Goal: Task Accomplishment & Management: Manage account settings

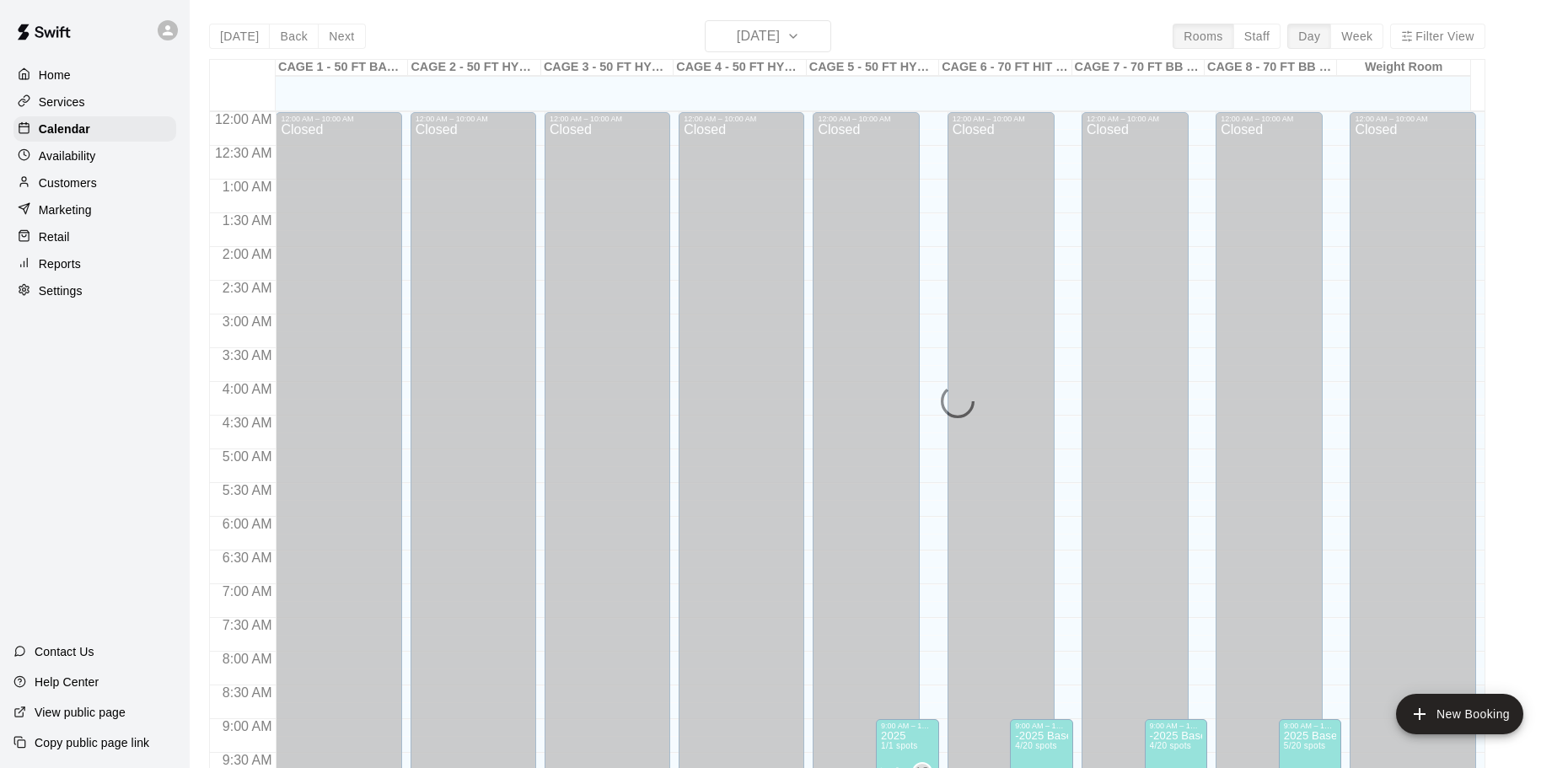
scroll to position [903, 0]
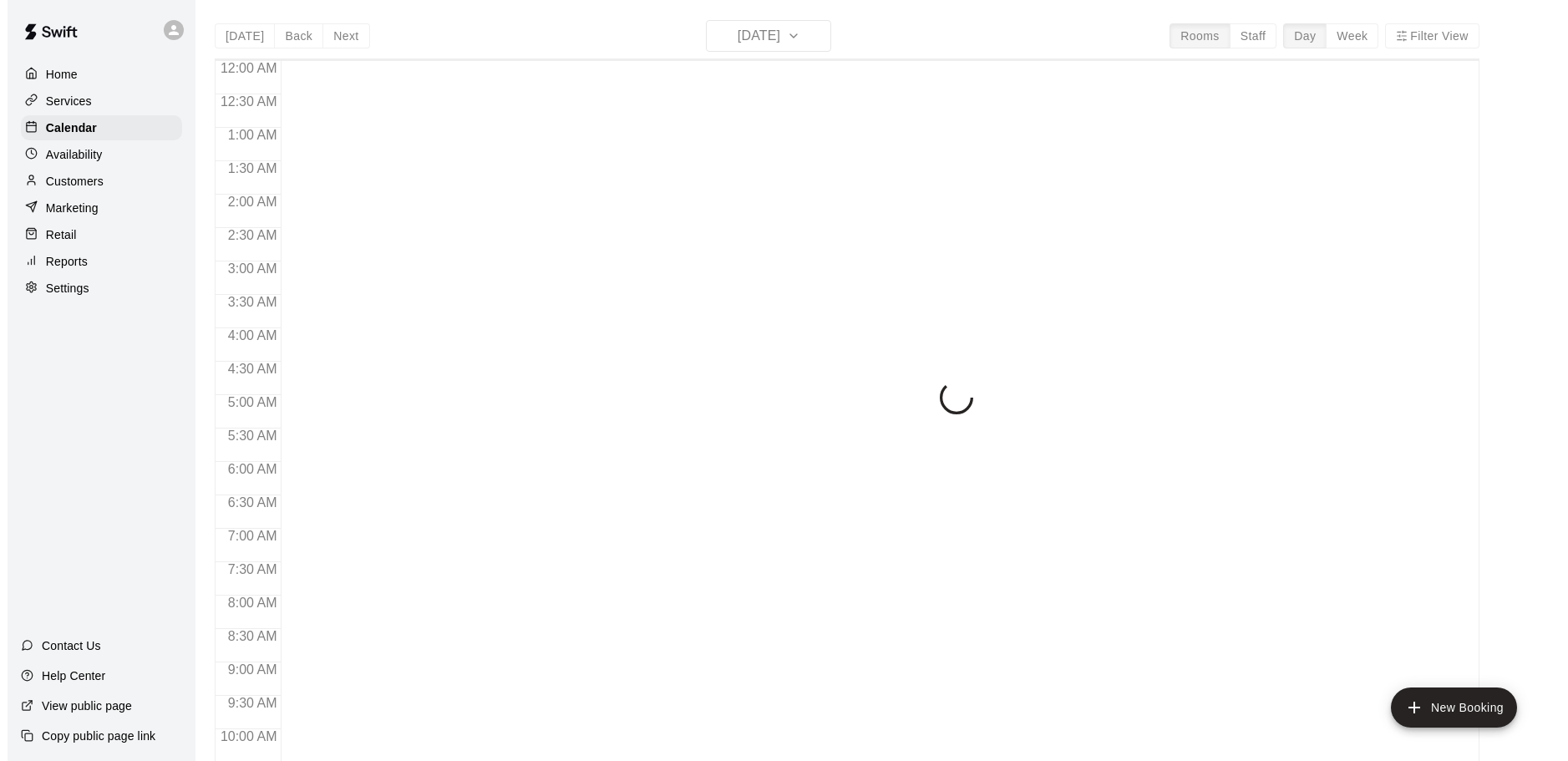
scroll to position [884, 0]
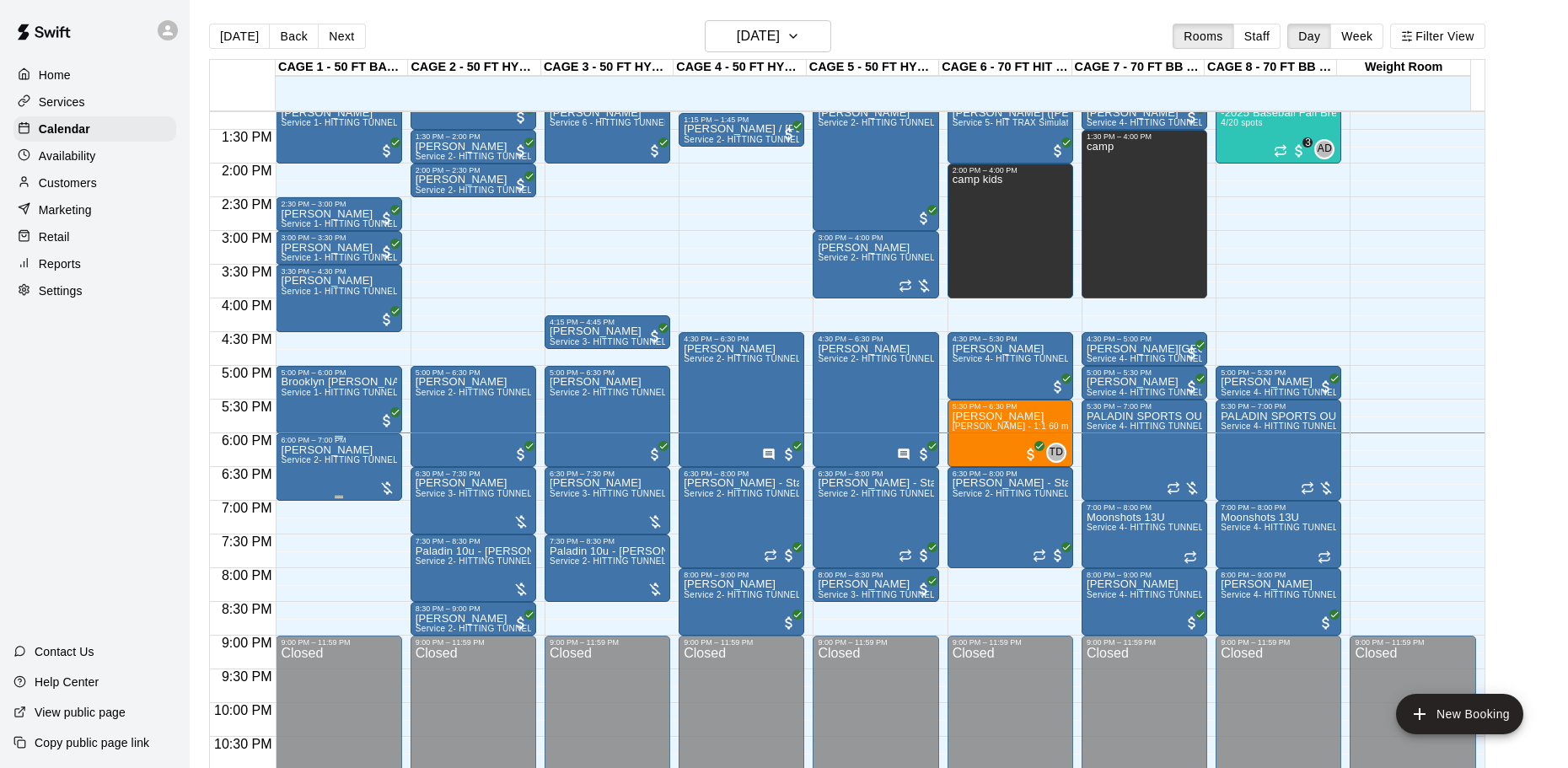
drag, startPoint x: 362, startPoint y: 430, endPoint x: 361, endPoint y: 439, distance: 9.1
click at [361, 438] on div "12:00 AM – 10:00 AM Closed 10:00 AM – 10:30 AM Preston Cannady Service 1- HITTI…" at bounding box center [339, 28] width 126 height 1619
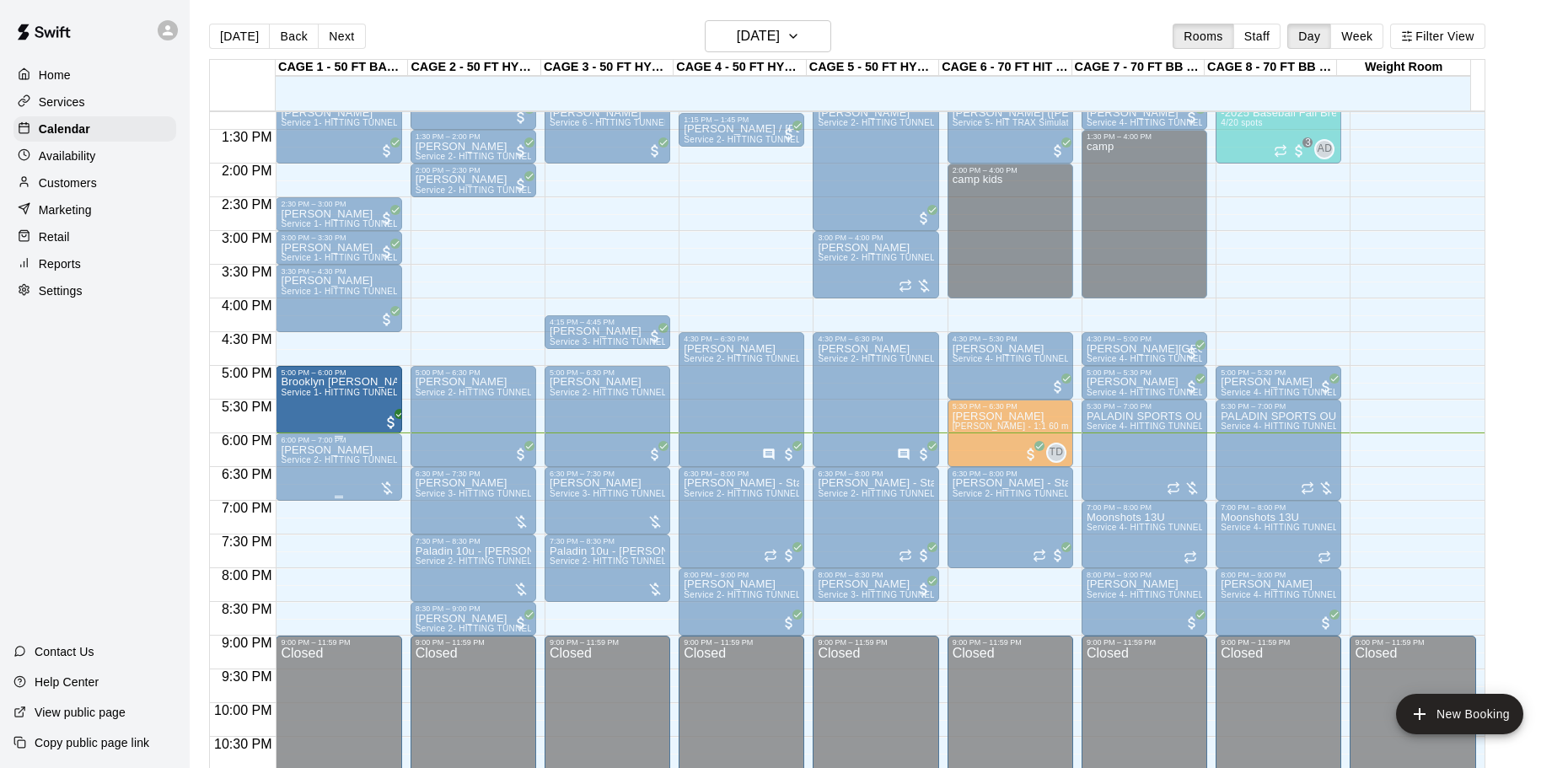
click at [342, 461] on span "Service 2- HITTING TUNNEL RENTAL - 50ft Baseball" at bounding box center [388, 460] width 214 height 9
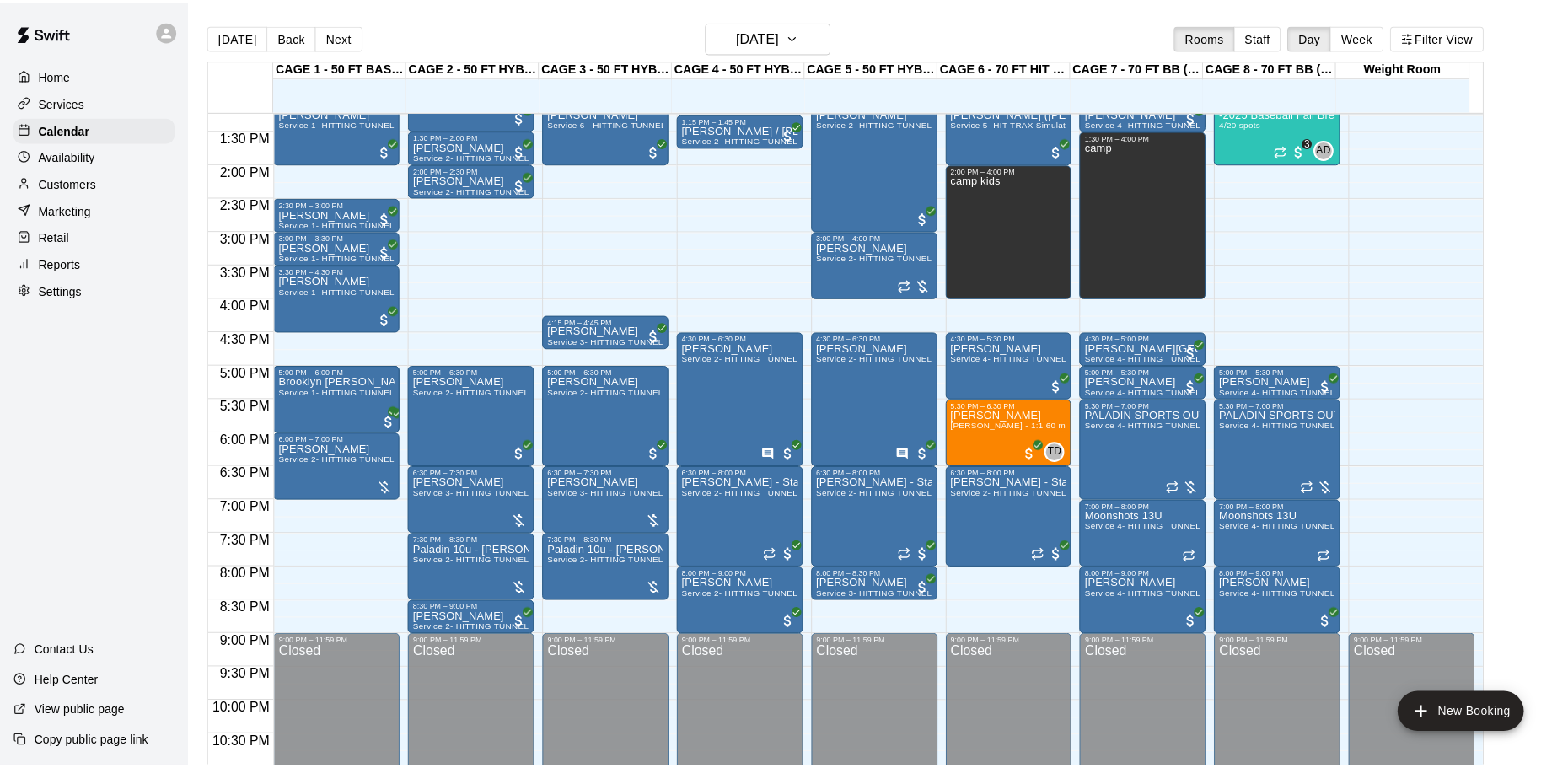
scroll to position [0, 175]
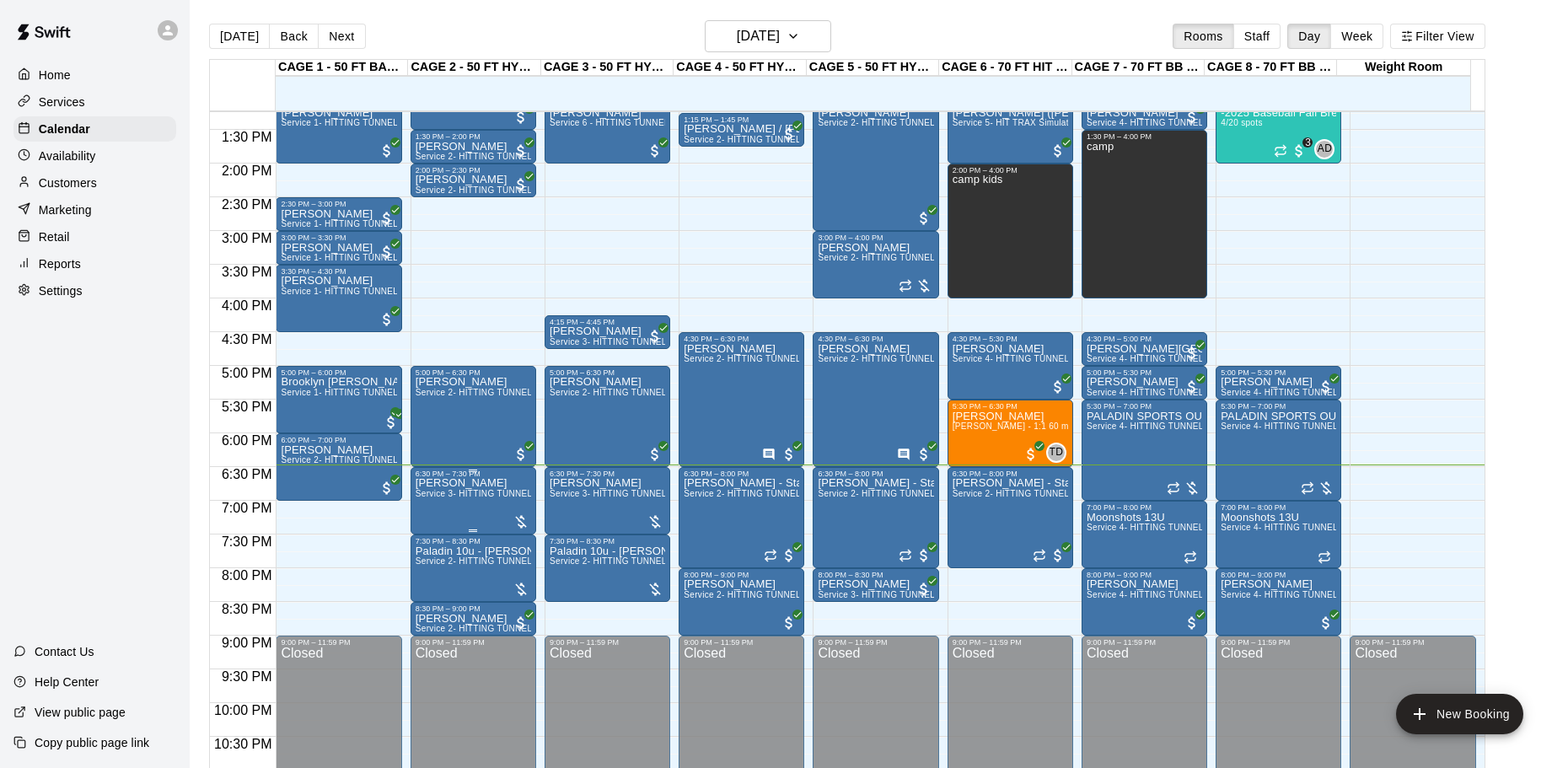
click at [484, 492] on span "Service 3- HITTING TUNNEL RENTAL - 50ft Softball" at bounding box center [520, 493] width 210 height 9
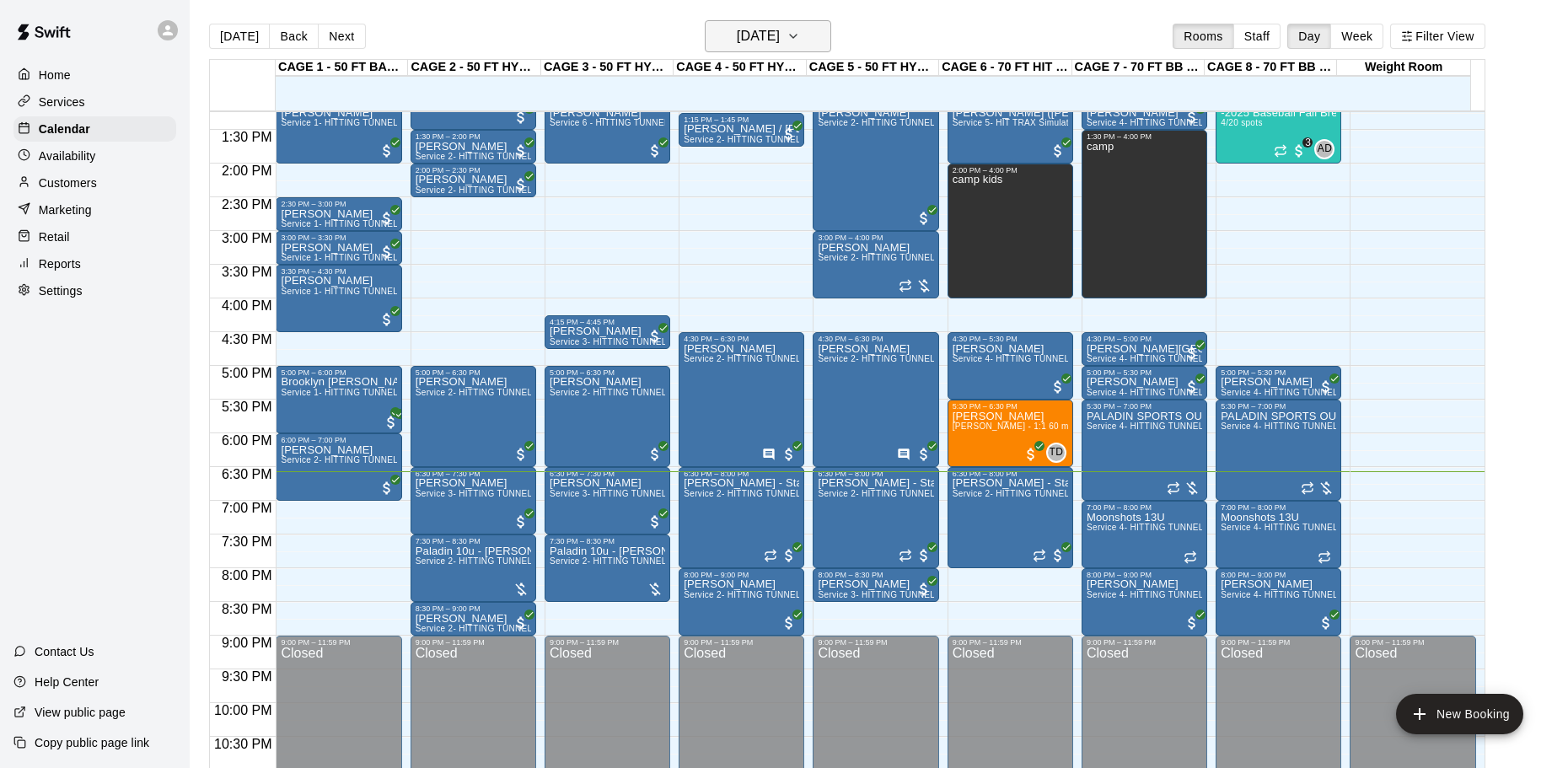
click at [755, 49] on button "[DATE]" at bounding box center [768, 37] width 126 height 32
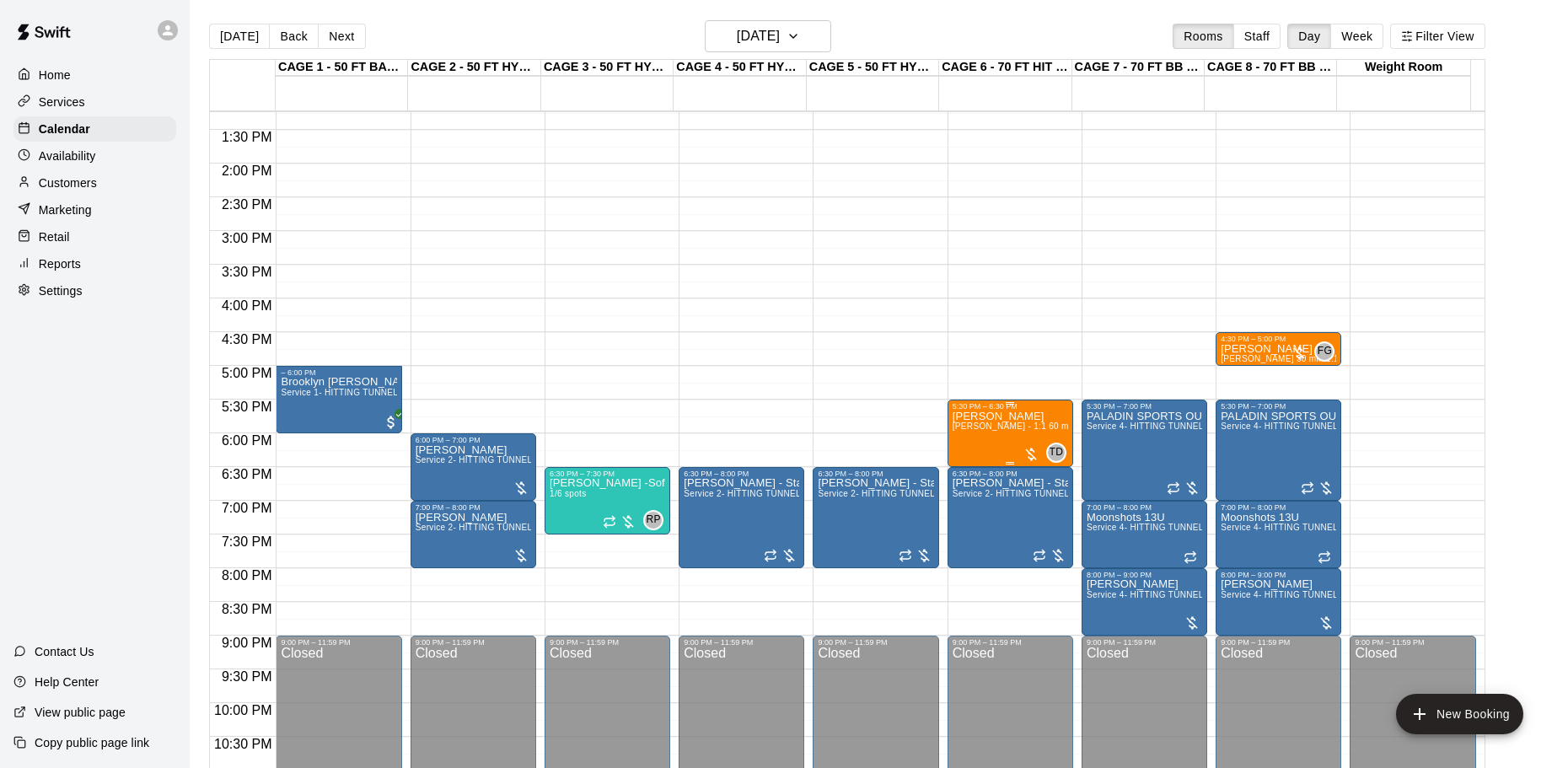
click at [968, 416] on p "[PERSON_NAME]" at bounding box center [1011, 416] width 116 height 0
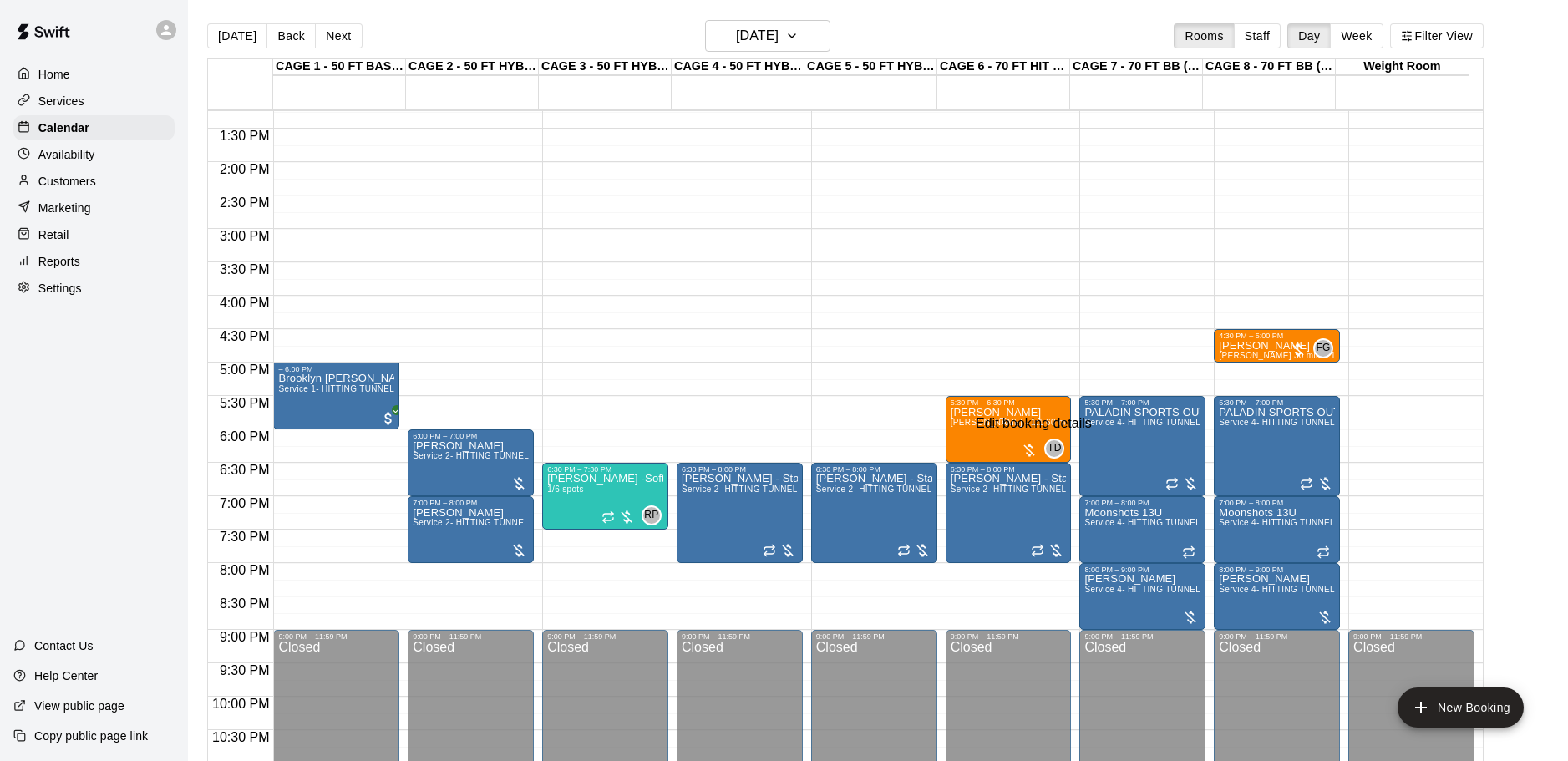
type input "**********"
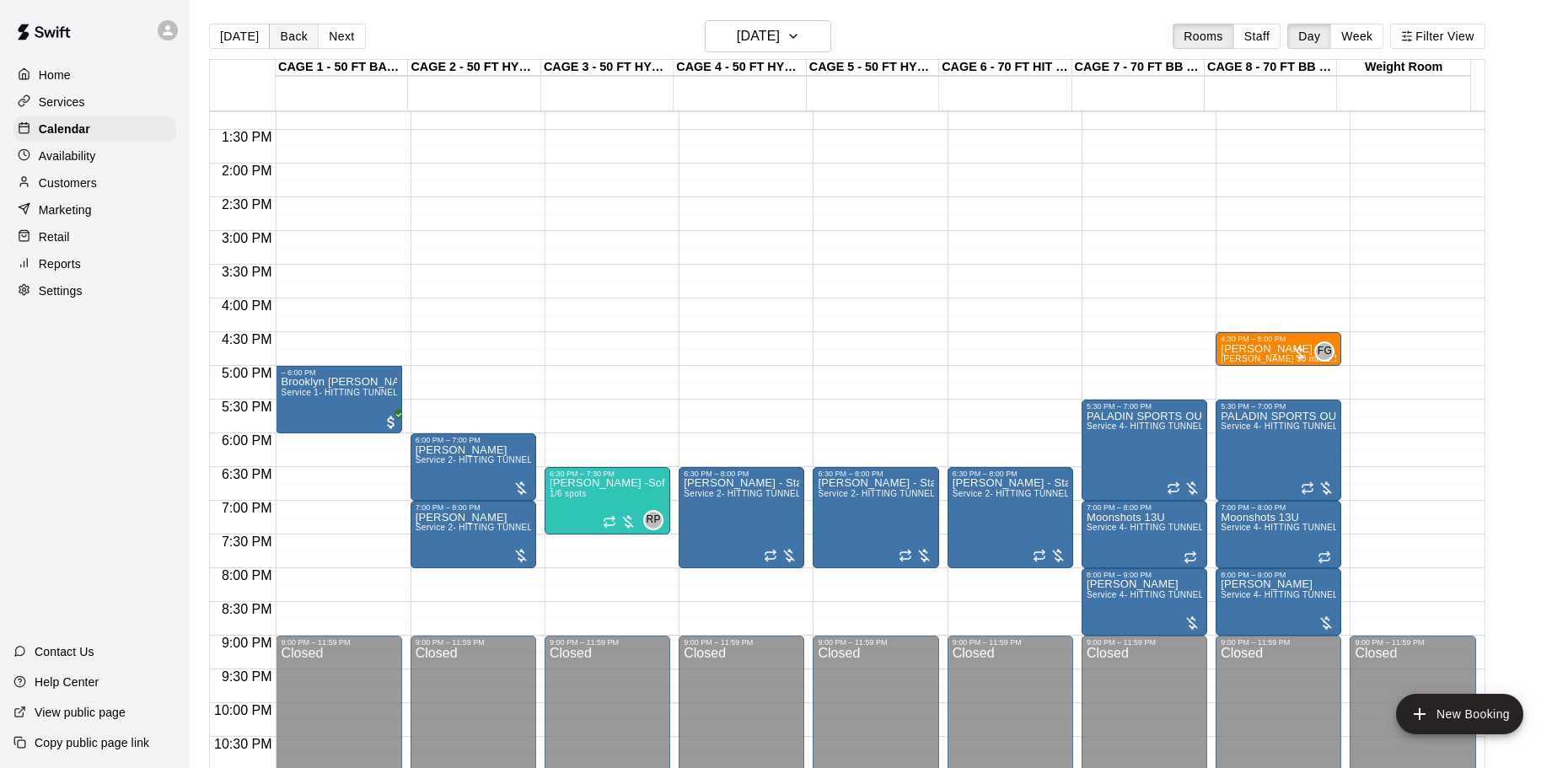
click at [298, 47] on button "Back" at bounding box center [294, 37] width 49 height 26
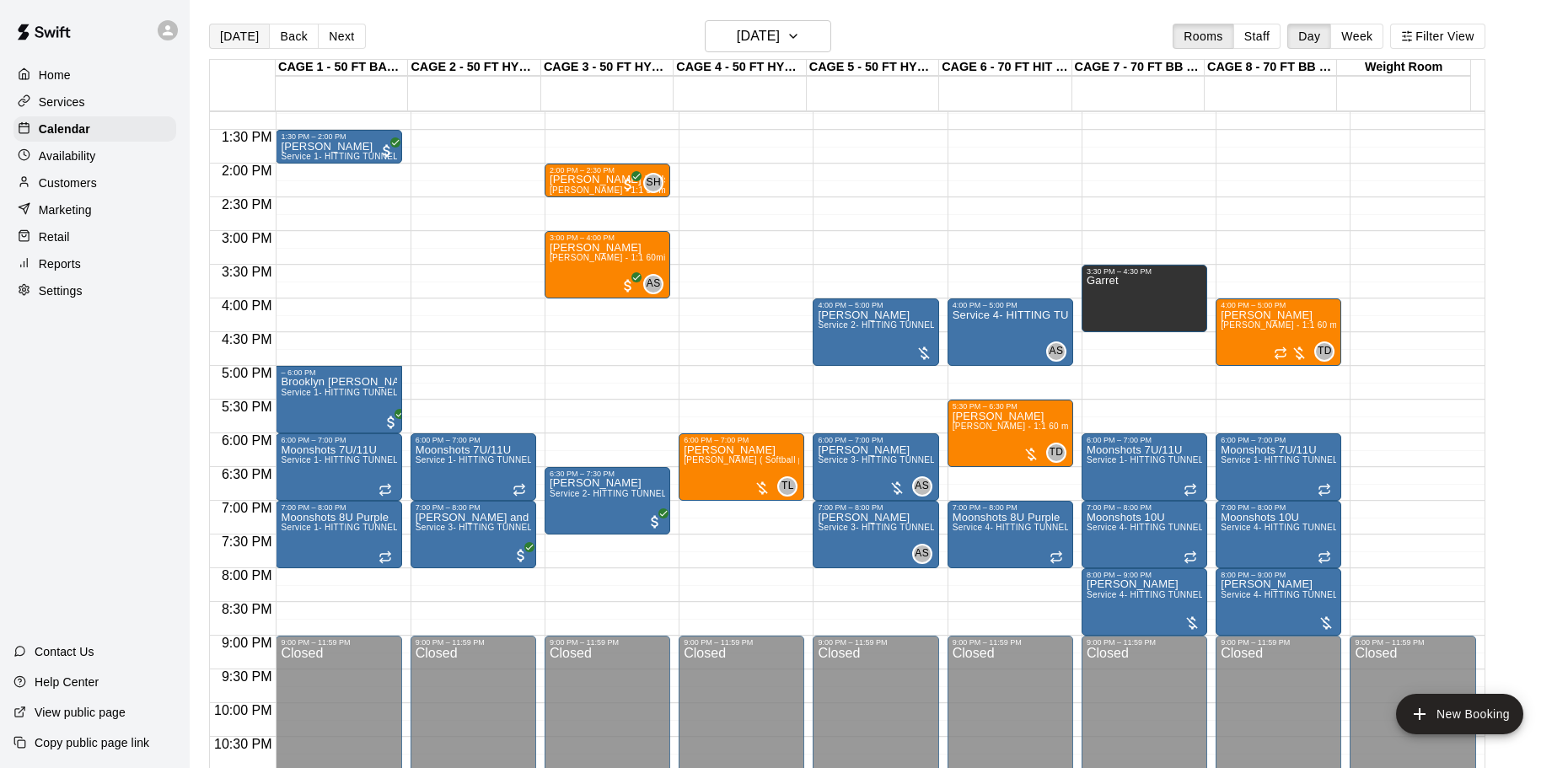
click at [239, 32] on button "[DATE]" at bounding box center [239, 37] width 60 height 26
